Goal: Contribute content: Contribute content

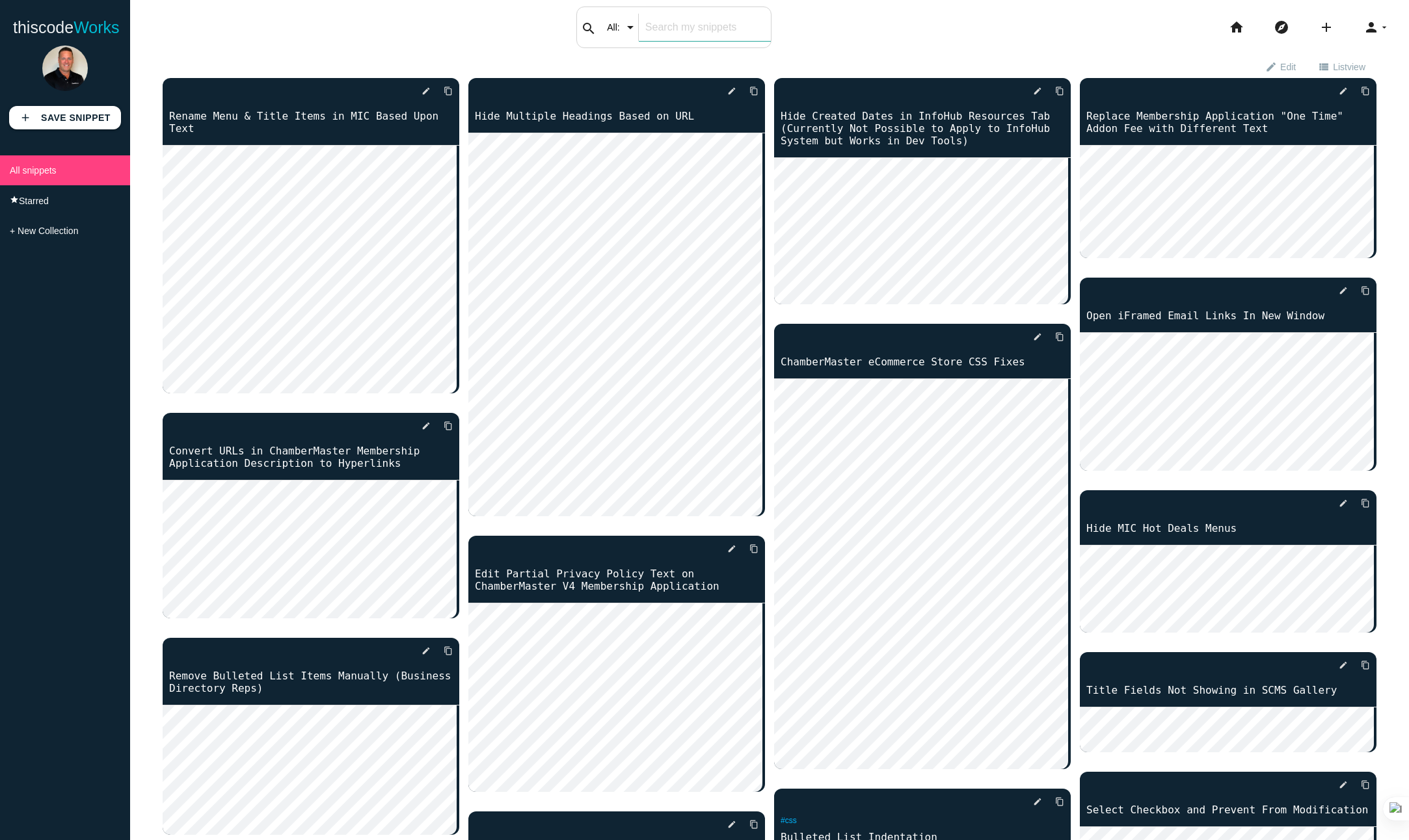
click at [718, 23] on input "text" at bounding box center [705, 27] width 132 height 27
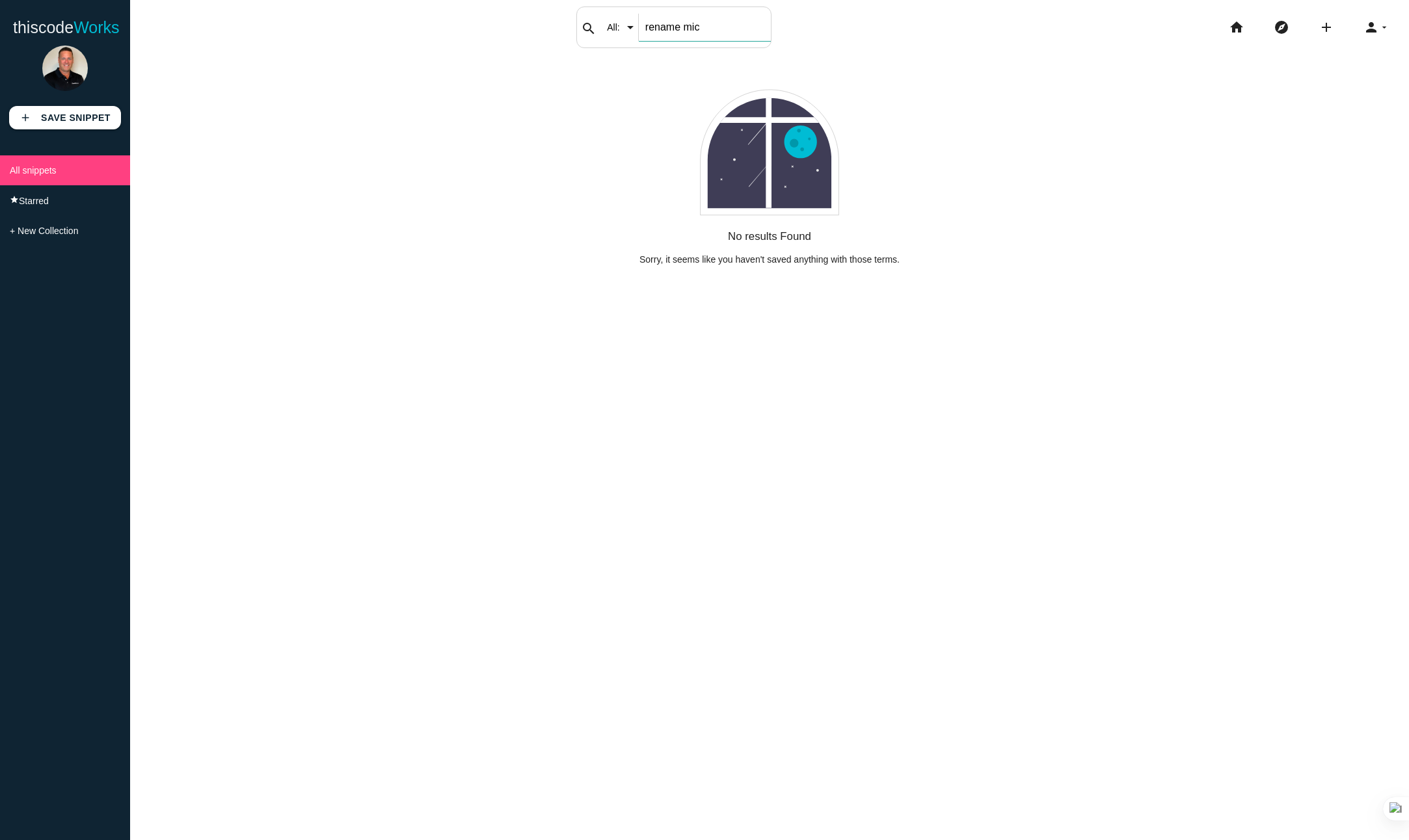
drag, startPoint x: 673, startPoint y: 28, endPoint x: 754, endPoint y: 21, distance: 81.3
click at [754, 21] on input "rename mic" at bounding box center [705, 27] width 132 height 27
type input "rename"
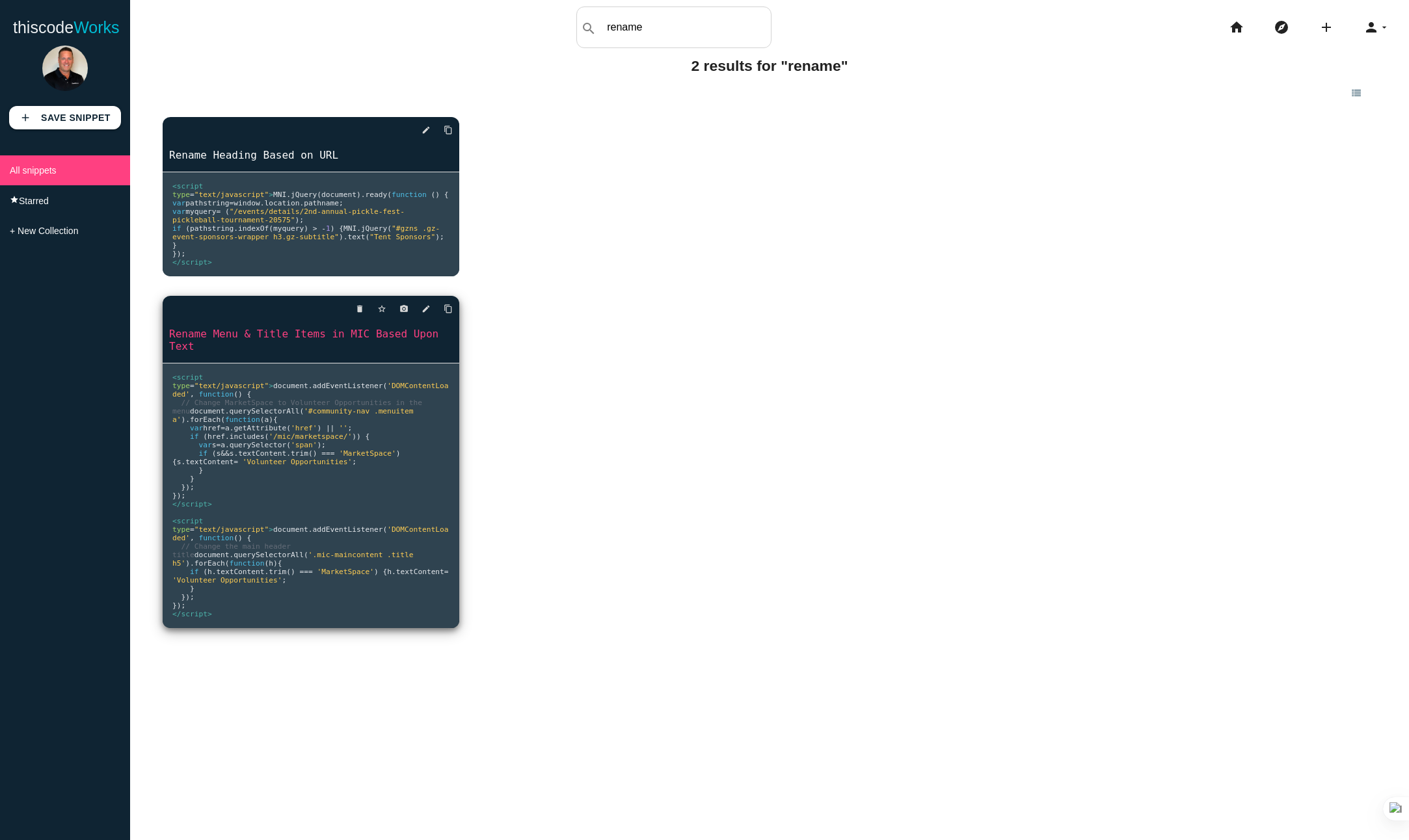
click at [204, 474] on pre "<script type = "text/javascript" > document . addEventListener ( 'DOMContentLoa…" at bounding box center [311, 496] width 297 height 265
click at [213, 424] on span "href" at bounding box center [212, 428] width 18 height 9
click at [218, 458] on span "textContent" at bounding box center [210, 462] width 48 height 9
click at [424, 318] on icon "edit" at bounding box center [426, 309] width 9 height 23
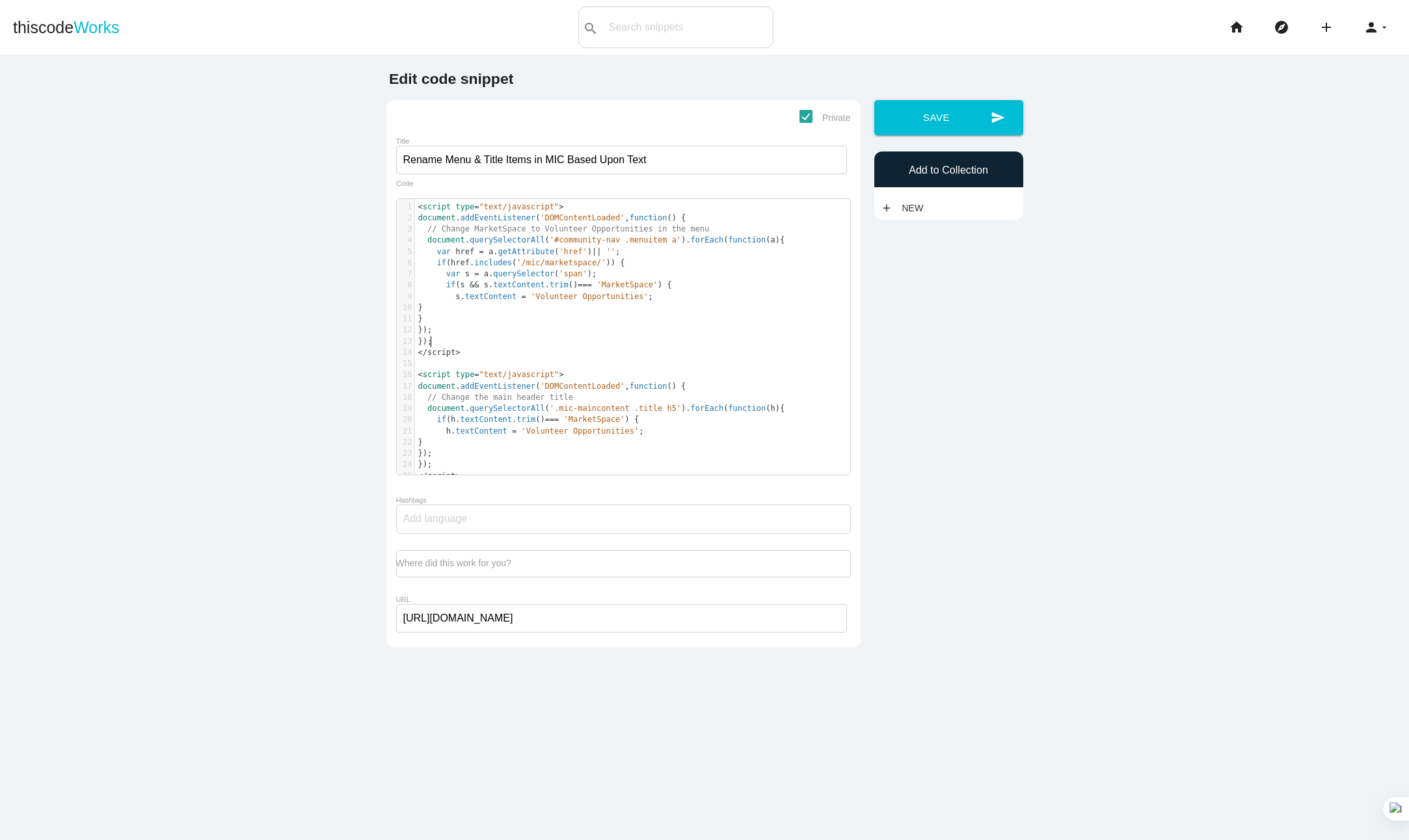
scroll to position [4, 0]
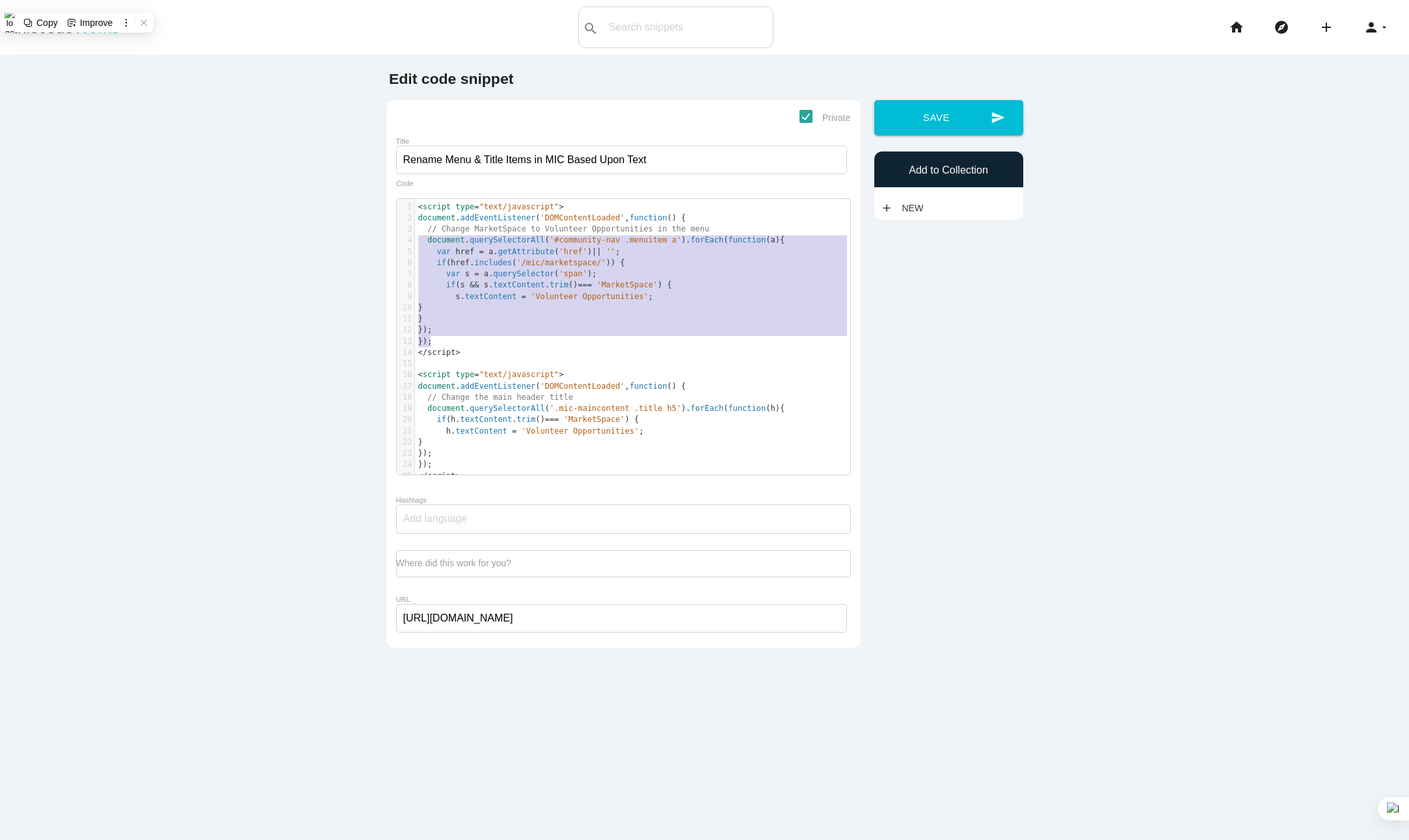
type textarea "document.addEventListener('DOMContentLoaded', function() { // Change MarketSpac…"
drag, startPoint x: 441, startPoint y: 344, endPoint x: 399, endPoint y: 223, distance: 128.1
click at [415, 223] on div "1 < script type = "text/javascript" > 2 document . addEventListener ( 'DOMConte…" at bounding box center [637, 342] width 445 height 280
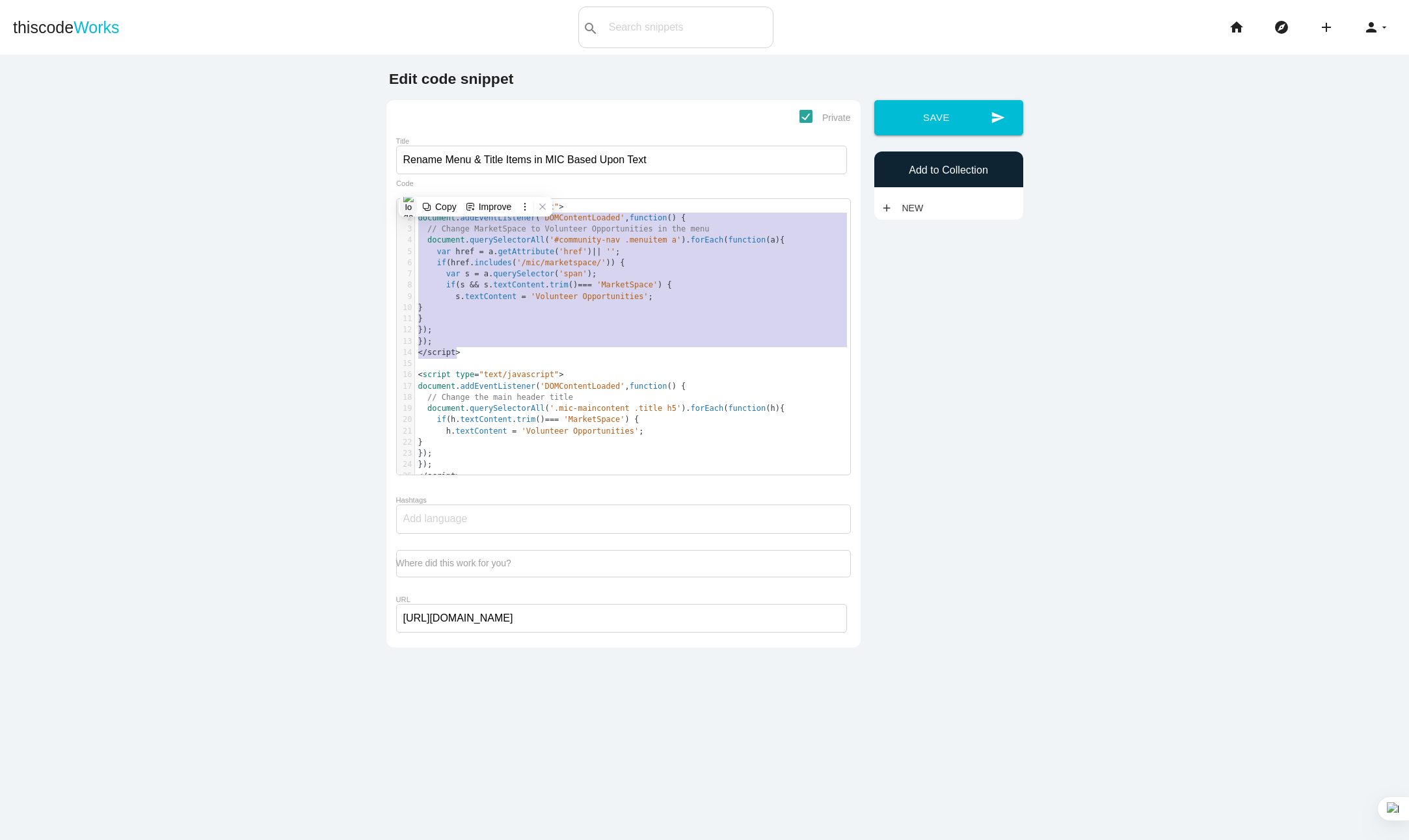
type textarea "<script type="text/javascript"> document.addEventListener('DOMContentLoaded', f…"
drag, startPoint x: 459, startPoint y: 353, endPoint x: 407, endPoint y: 199, distance: 162.5
click at [407, 199] on html "thiscode Works search All: All: Code: Title: Tag: All: Code: Title: Tag: search…" at bounding box center [704, 420] width 1409 height 840
click at [463, 356] on pre "< /script>" at bounding box center [637, 353] width 445 height 11
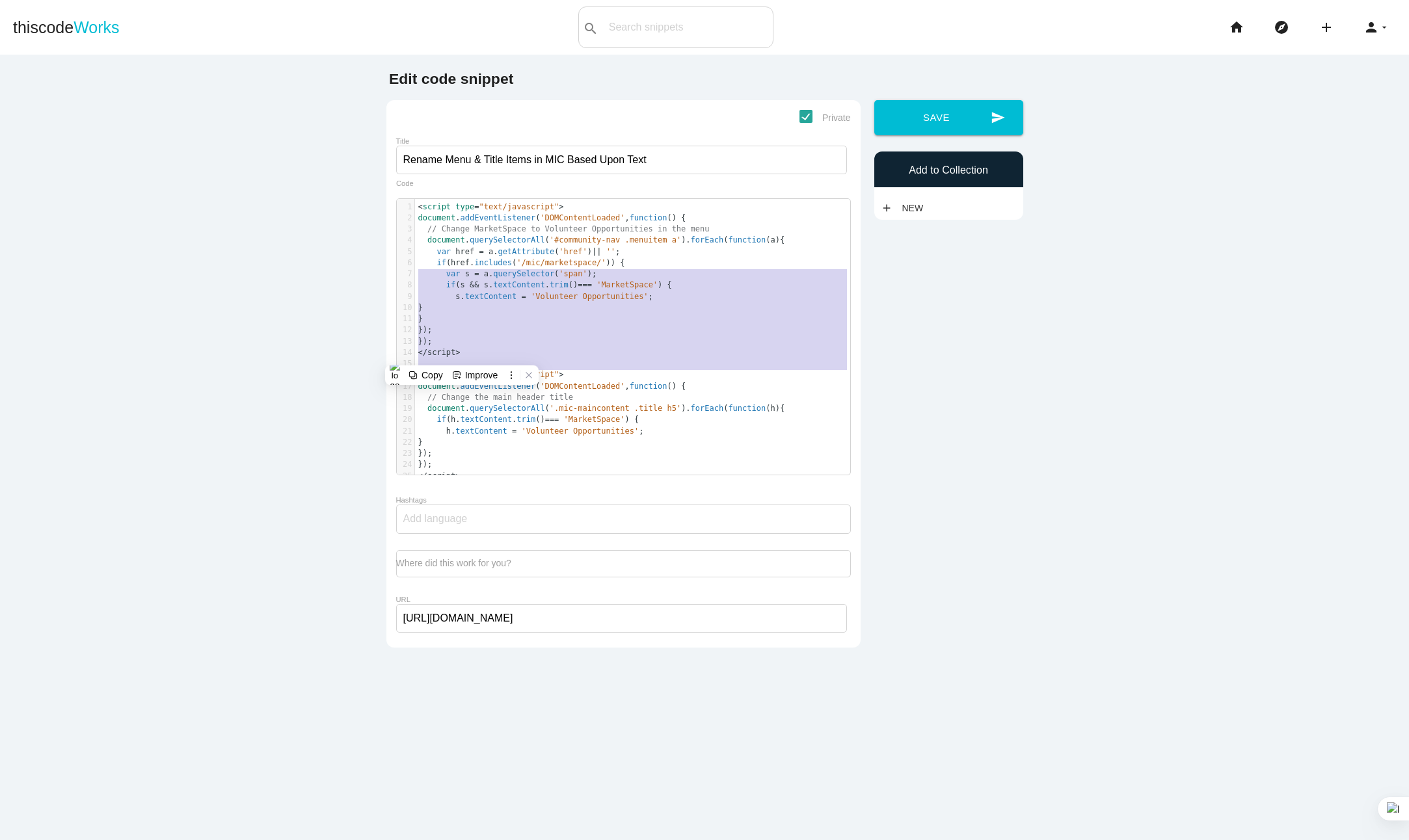
type textarea "<script type="text/javascript"> document.addEventListener('DOMContentLoaded', f…"
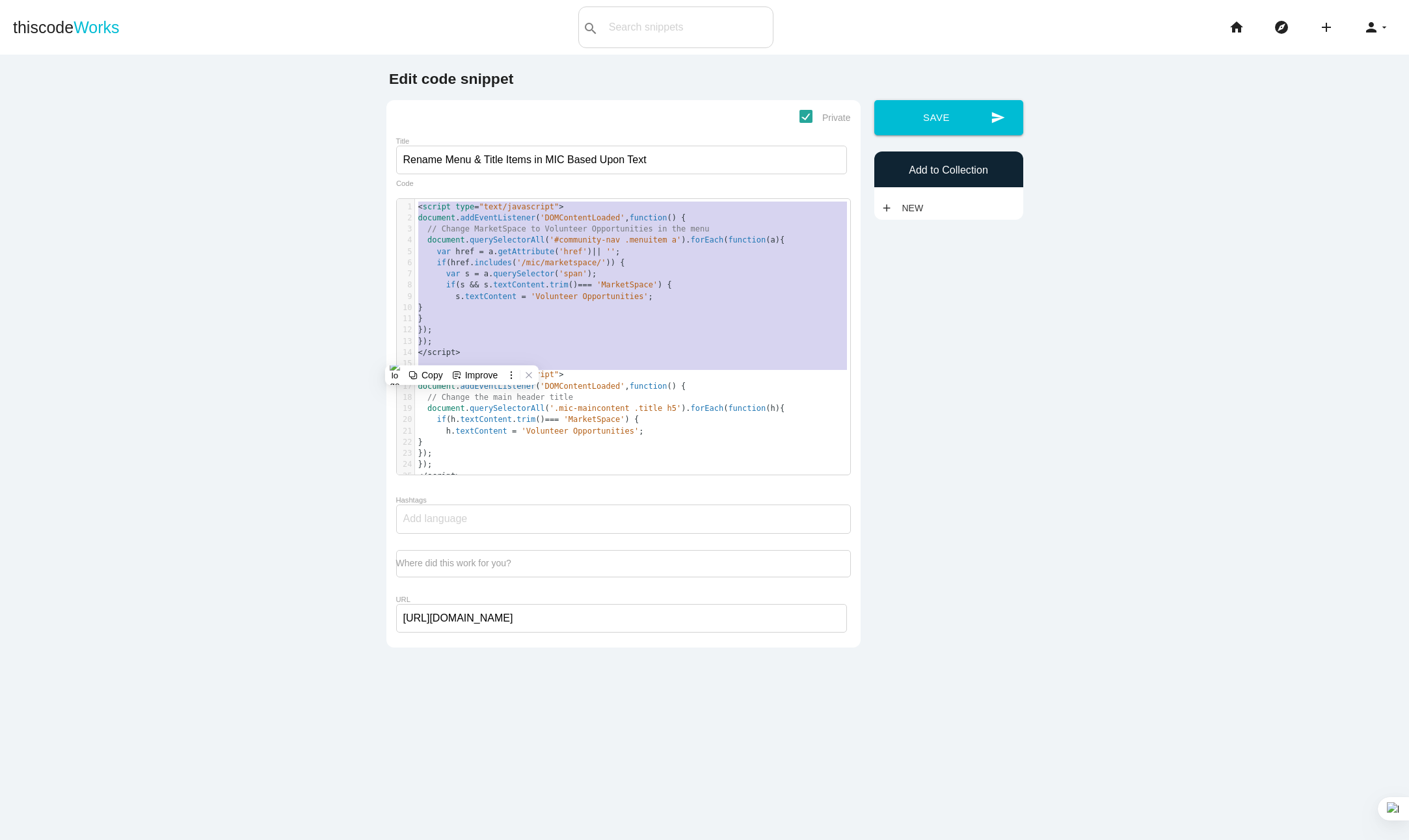
drag, startPoint x: 413, startPoint y: 376, endPoint x: 390, endPoint y: 211, distance: 166.6
click at [390, 211] on div "Private Title Rename Menu & Title Items in MIC Based Upon Text <script type="te…" at bounding box center [623, 374] width 474 height 547
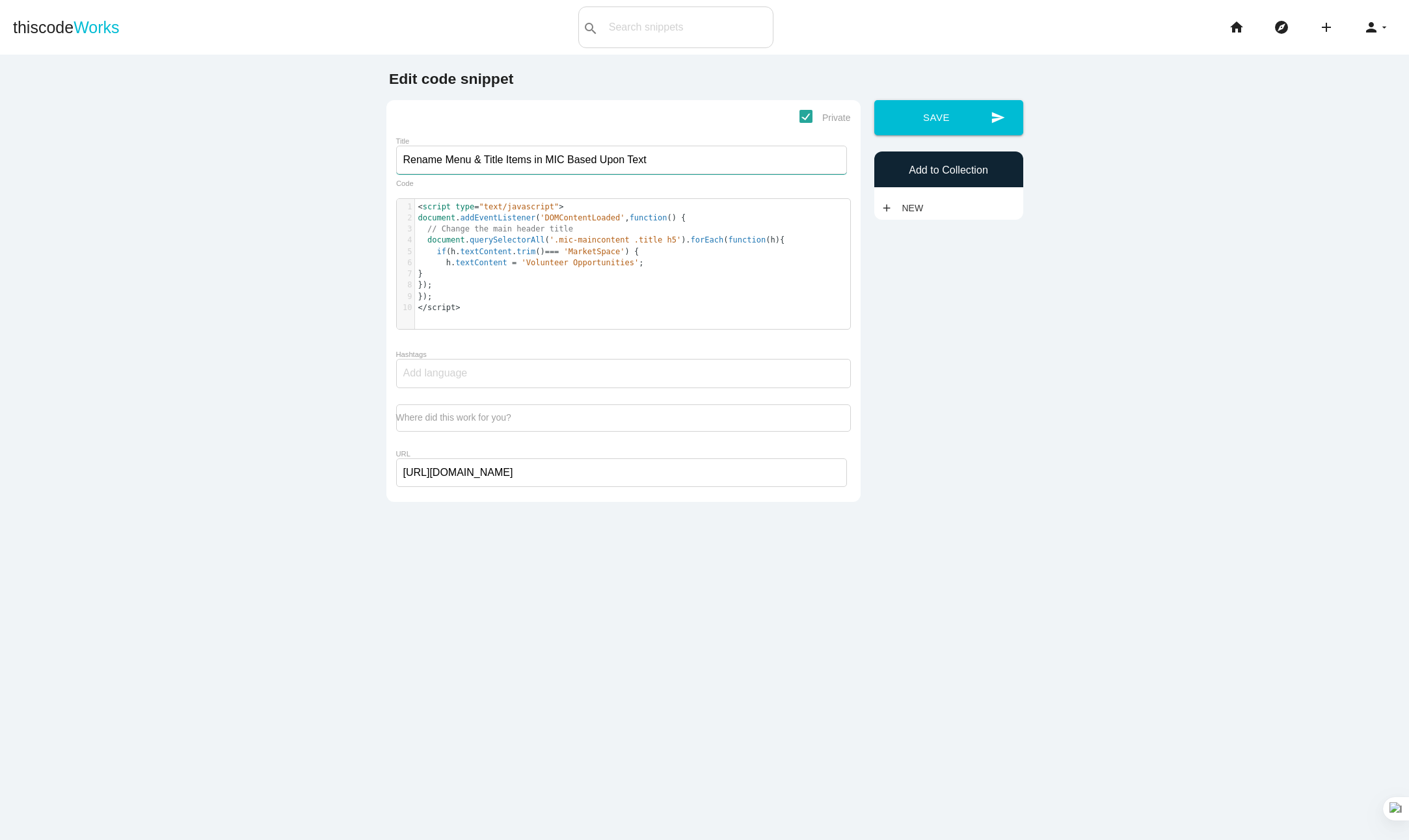
drag, startPoint x: 480, startPoint y: 162, endPoint x: 395, endPoint y: 168, distance: 85.2
click at [396, 168] on input "Rename Menu & Title Items in MIC Based Upon Text" at bounding box center [622, 160] width 451 height 29
type input "Title Items in MIC Based Upon Text"
click at [956, 115] on button "send Save" at bounding box center [948, 118] width 149 height 35
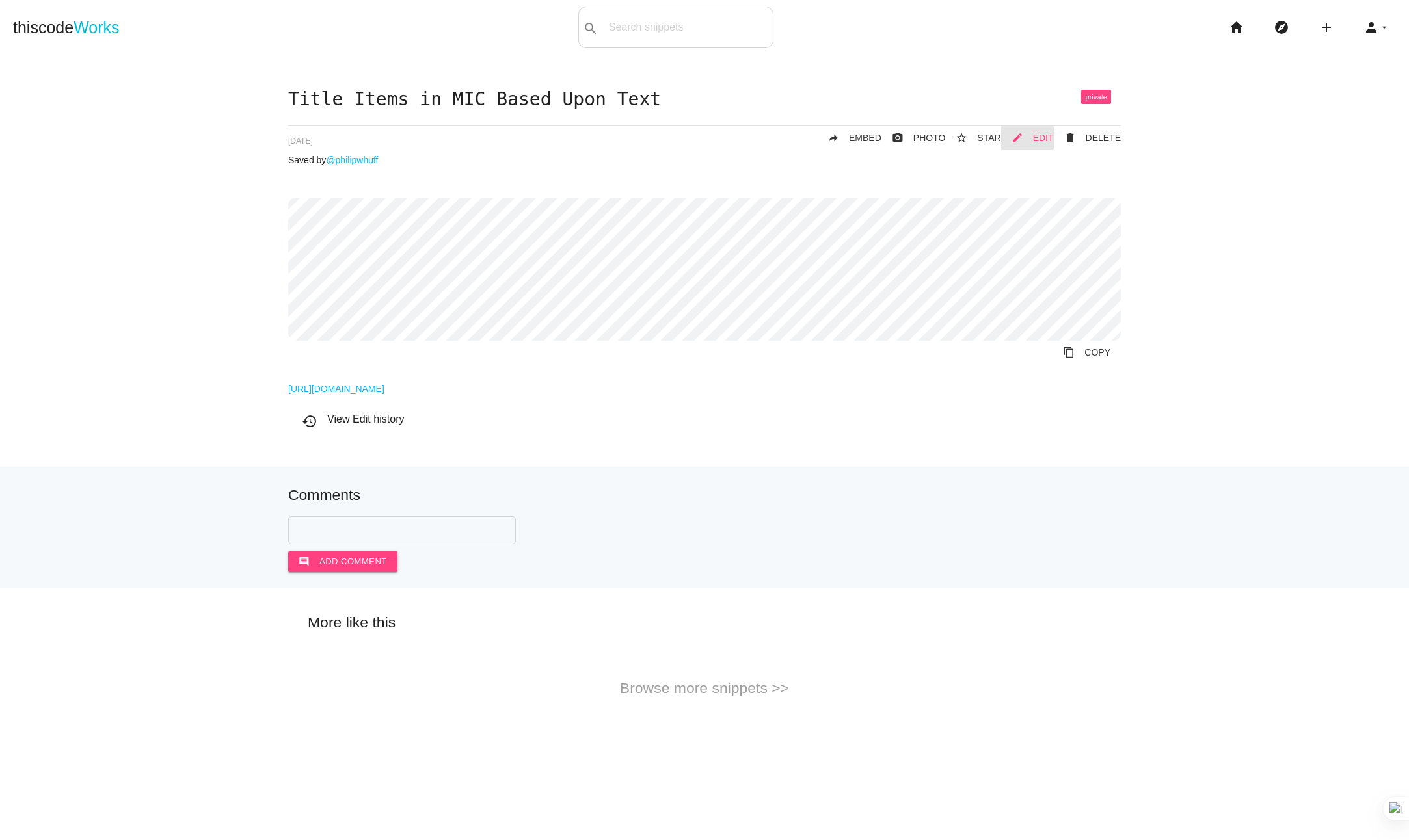
click at [1044, 136] on span "EDIT" at bounding box center [1043, 137] width 21 height 10
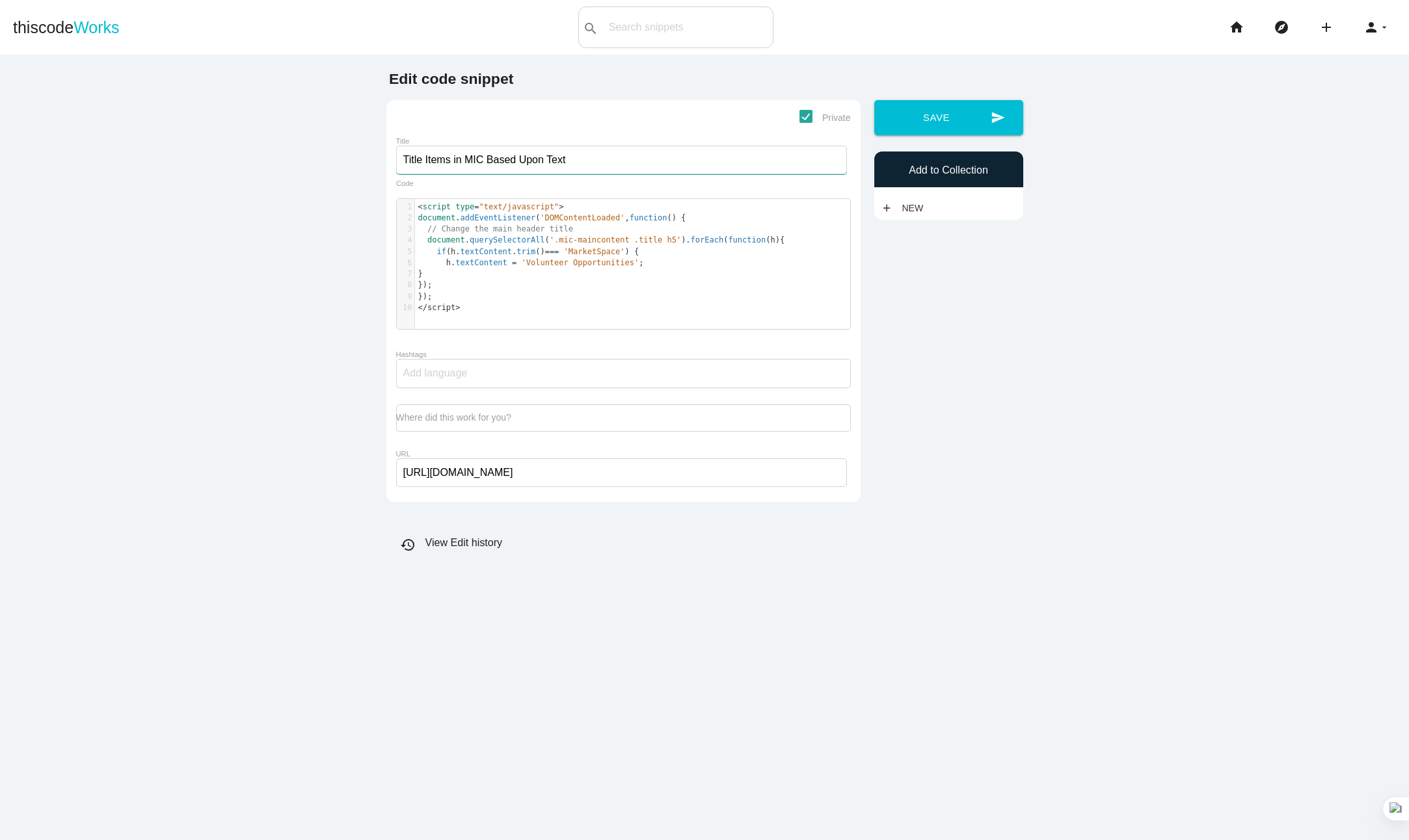
click at [396, 158] on input "Title Items in MIC Based Upon Text" at bounding box center [622, 160] width 451 height 29
type input "Rename Title Items in MIC Based Upon Text"
click at [925, 112] on button "send Save" at bounding box center [948, 118] width 149 height 35
